Goal: Transaction & Acquisition: Book appointment/travel/reservation

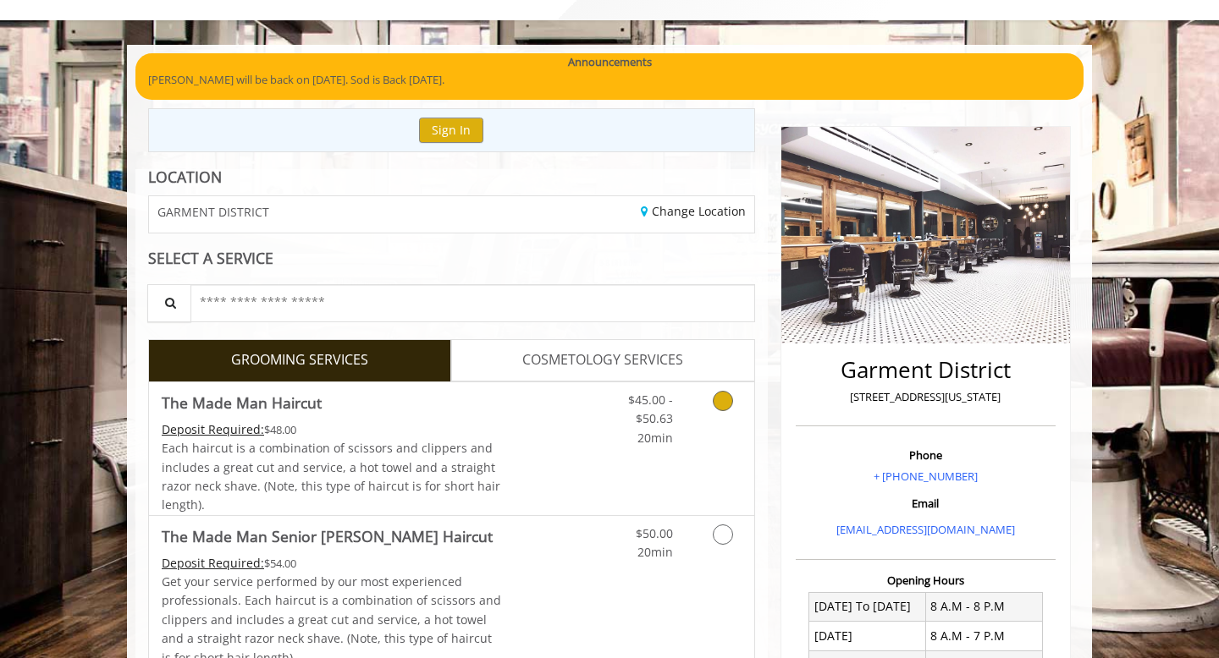
scroll to position [100, 0]
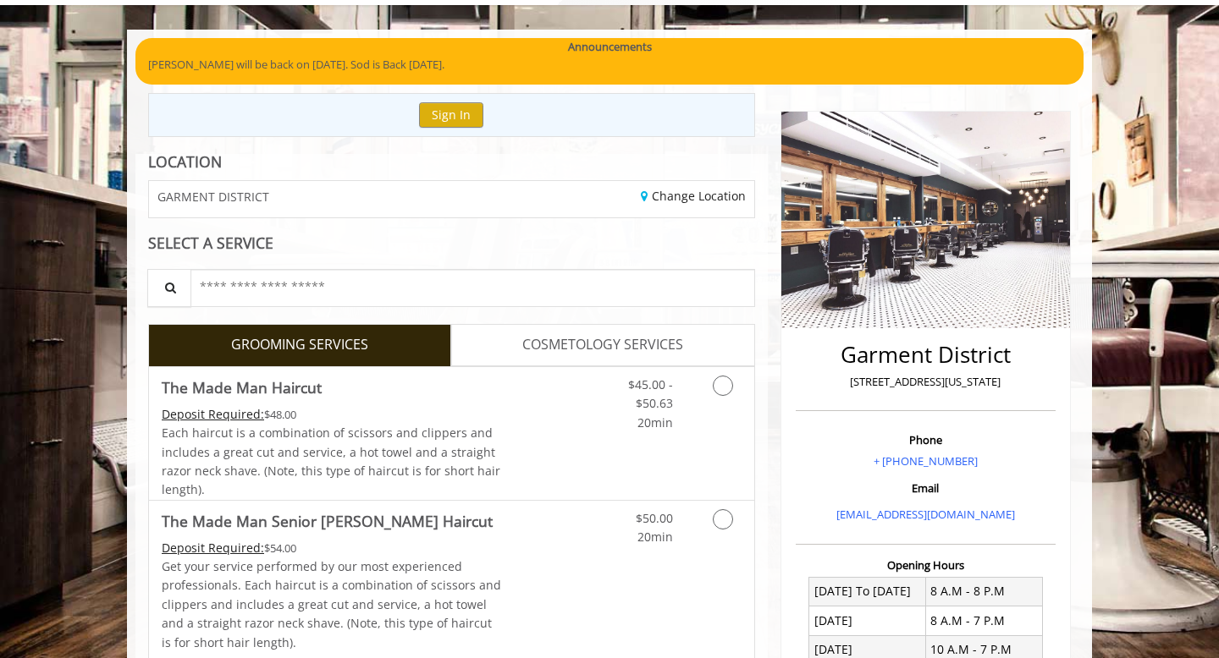
click at [669, 361] on link "COSMETOLOGY SERVICES" at bounding box center [602, 345] width 303 height 42
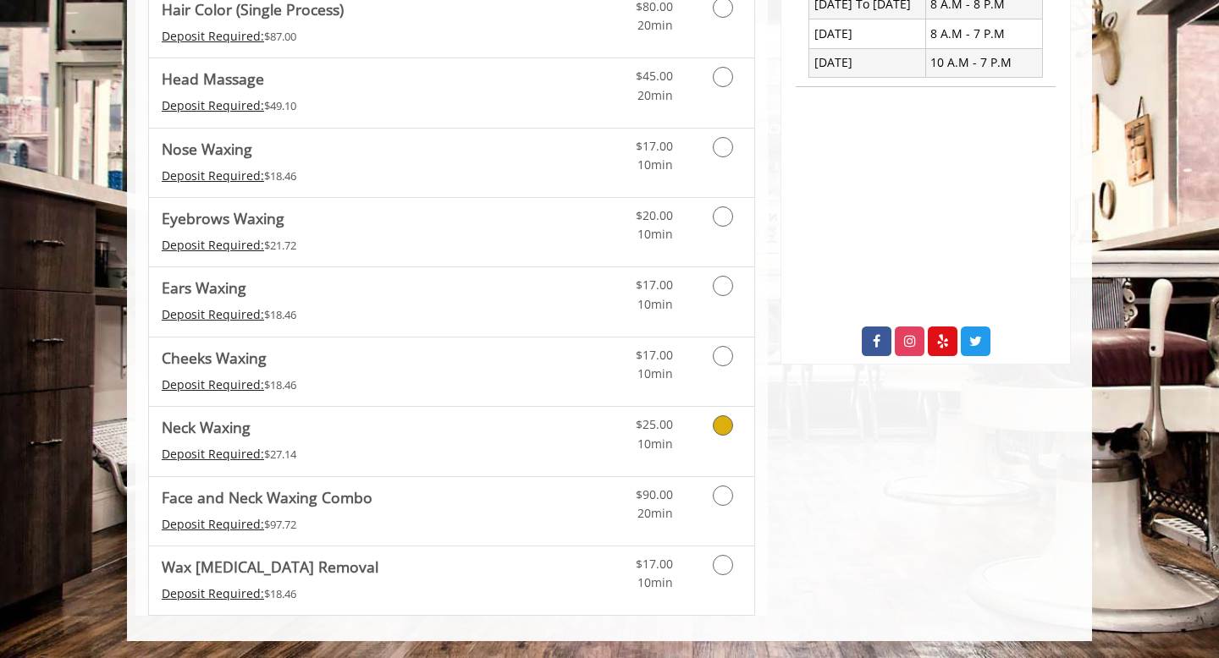
scroll to position [0, 0]
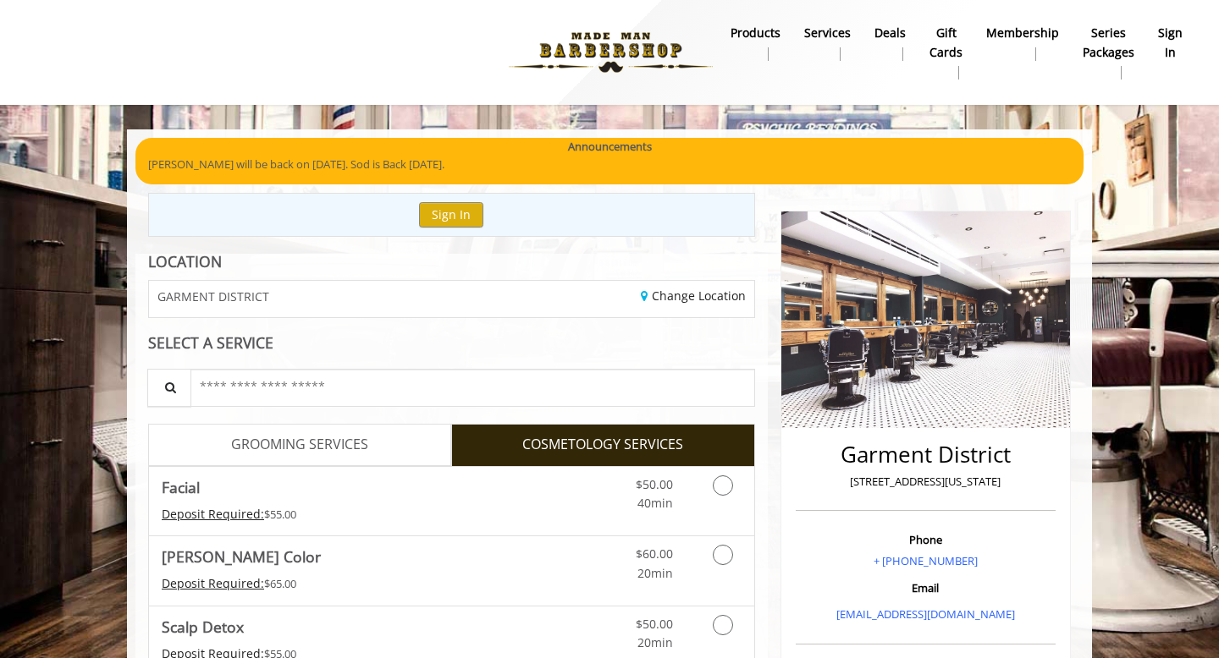
click at [829, 45] on link "Services" at bounding box center [827, 43] width 70 height 44
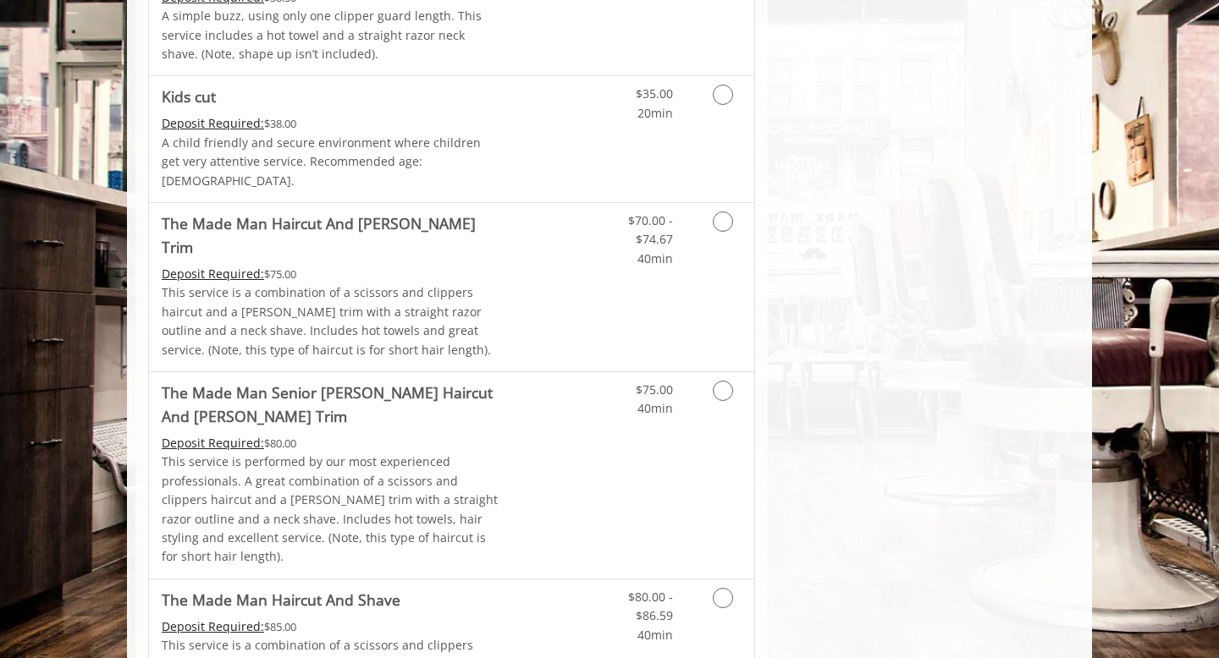
scroll to position [1091, 0]
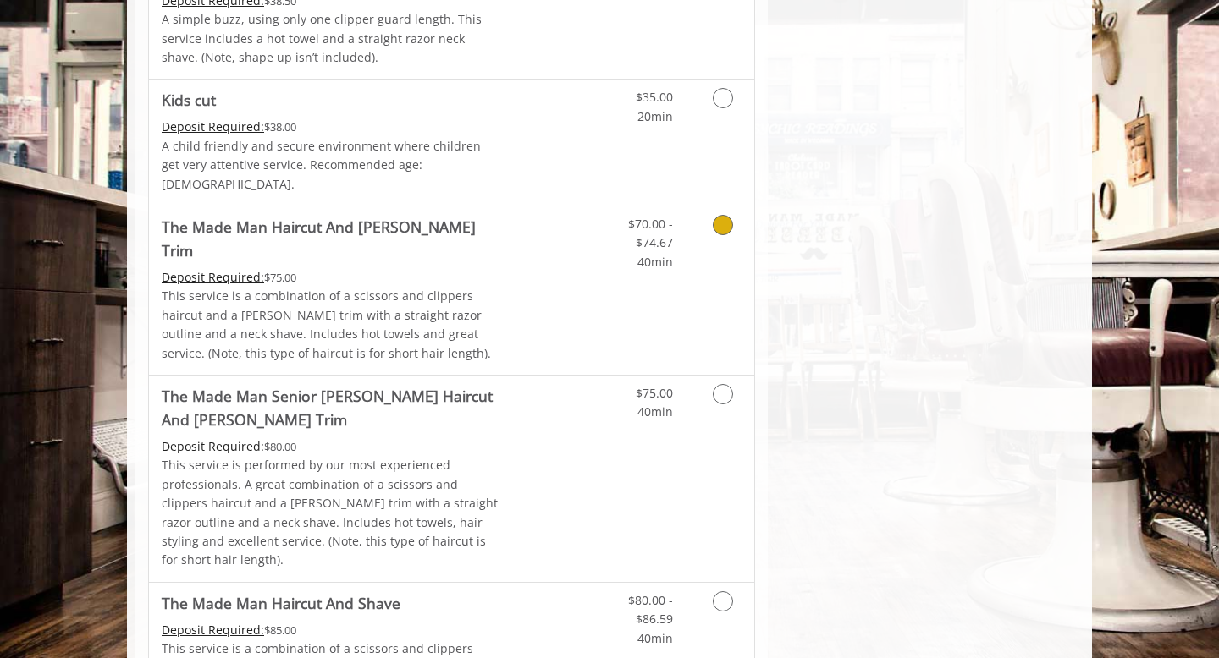
click at [725, 215] on icon "Grooming services" at bounding box center [723, 225] width 20 height 20
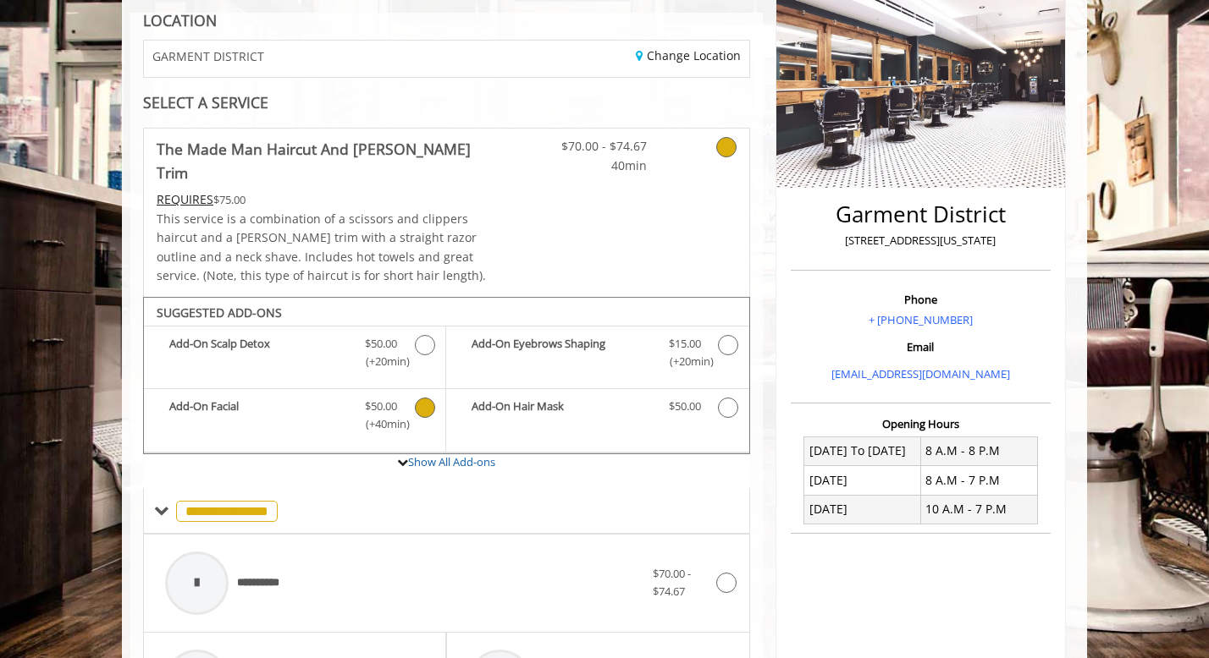
scroll to position [0, 0]
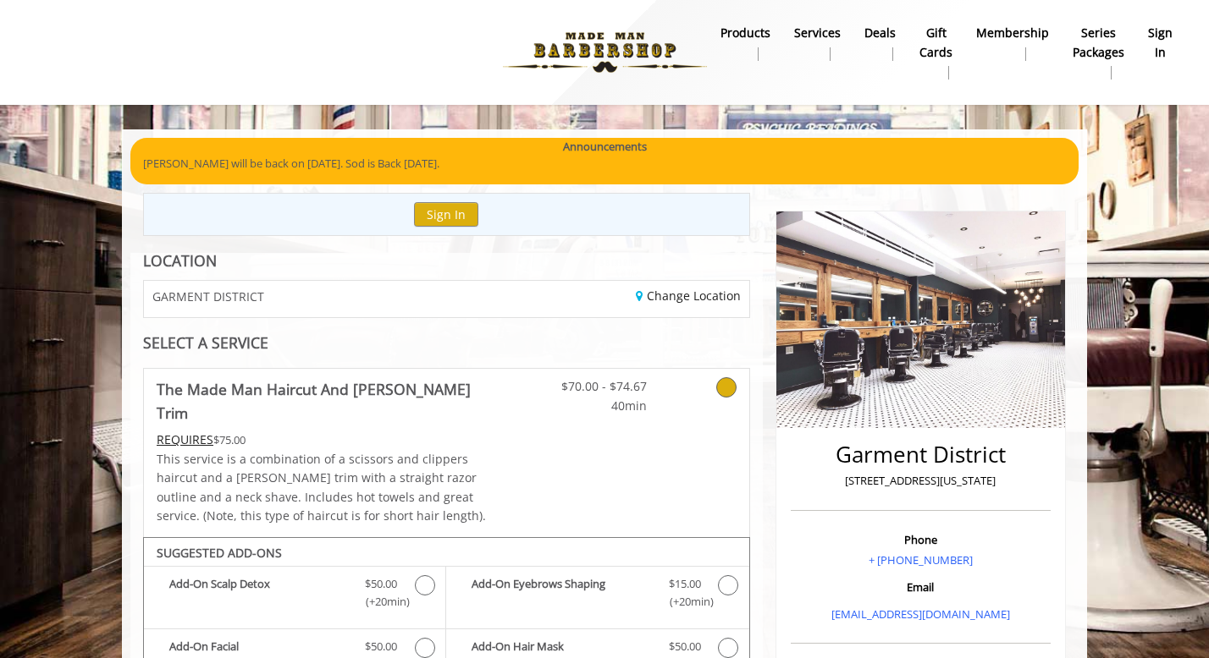
click at [884, 33] on b "Deals" at bounding box center [879, 33] width 31 height 19
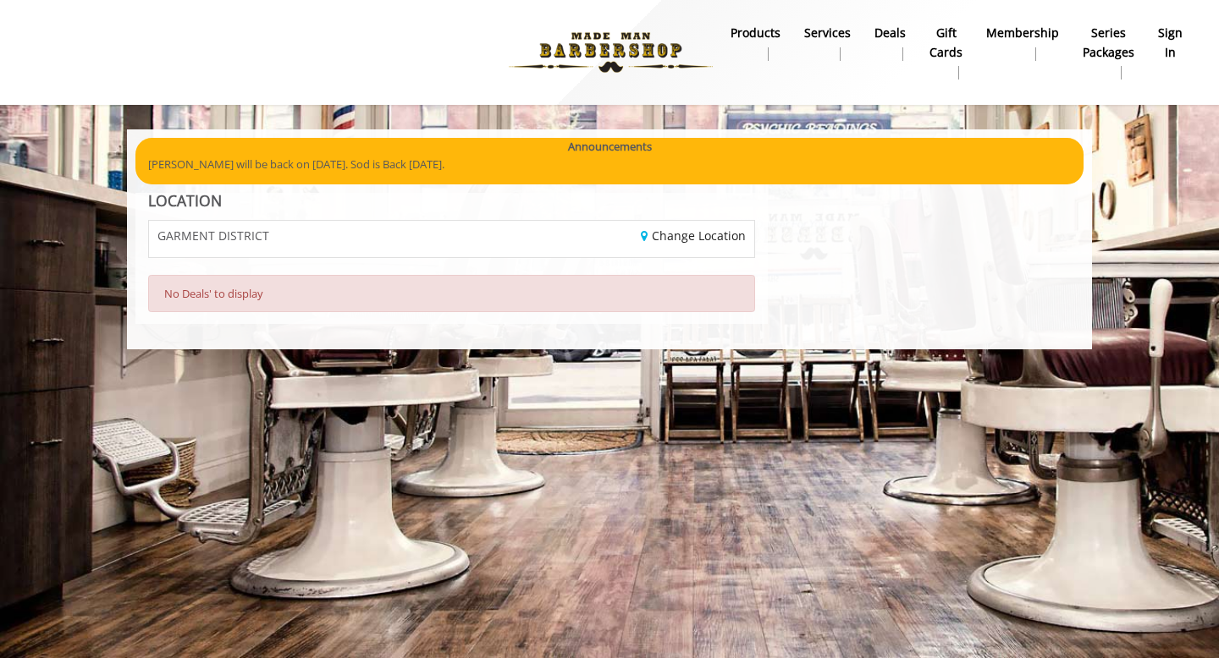
click at [752, 21] on link "products" at bounding box center [756, 43] width 74 height 44
click at [835, 25] on b "Services" at bounding box center [827, 33] width 47 height 19
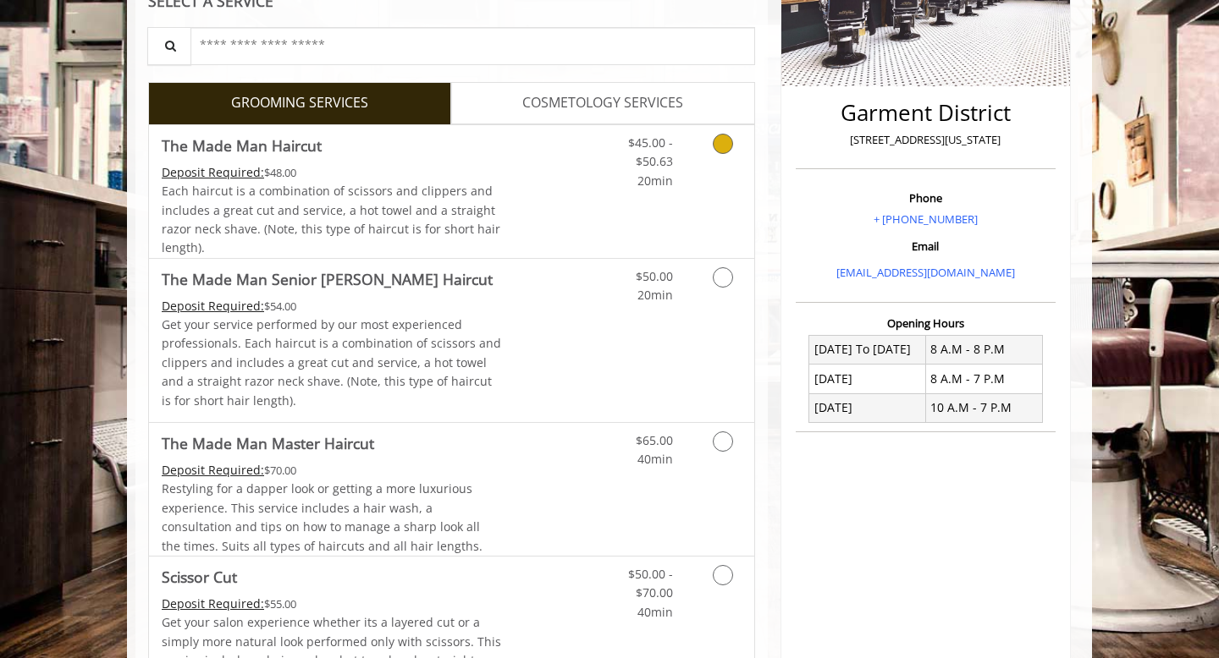
scroll to position [343, 0]
click at [578, 108] on span "COSMETOLOGY SERVICES" at bounding box center [602, 102] width 161 height 22
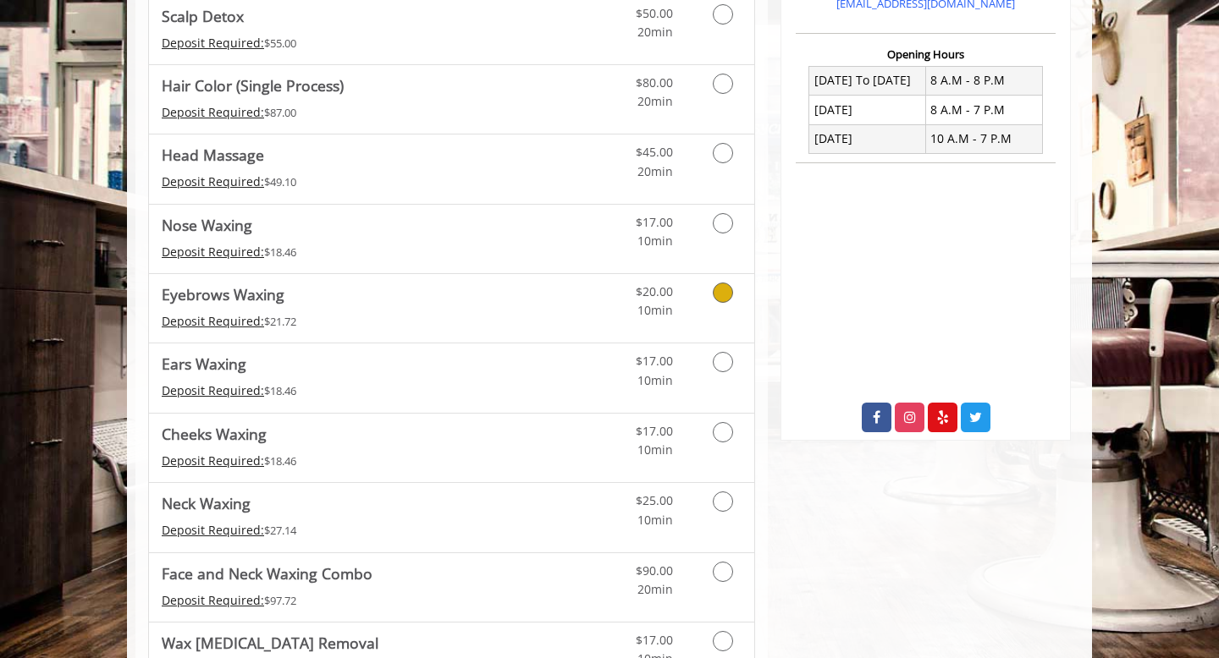
scroll to position [687, 0]
